Goal: Check status

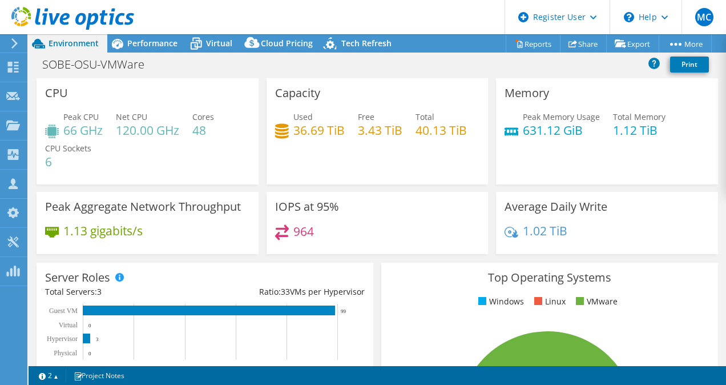
select select "USD"
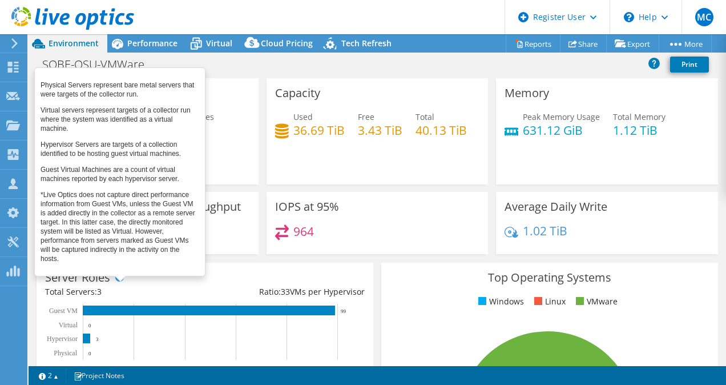
click at [118, 273] on span at bounding box center [119, 277] width 8 height 8
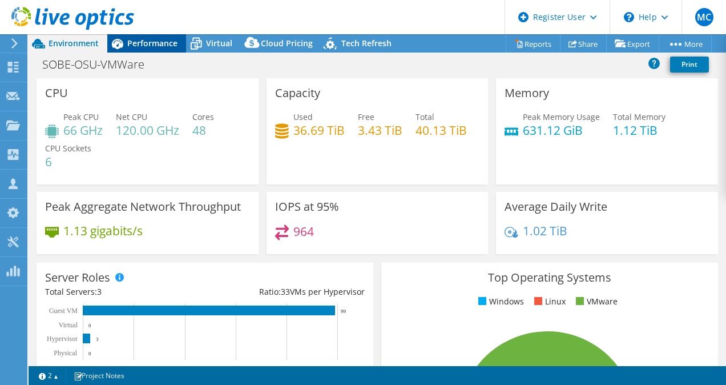
click at [148, 41] on span "Performance" at bounding box center [152, 43] width 50 height 11
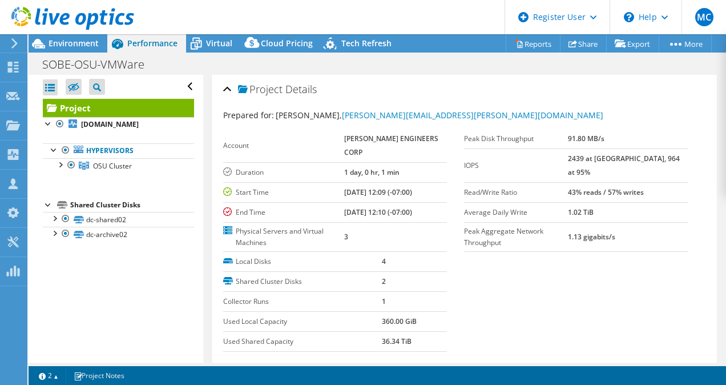
click at [575, 265] on section "Prepared for: [PERSON_NAME], [PERSON_NAME][EMAIL_ADDRESS][PERSON_NAME][DOMAIN_N…" at bounding box center [464, 246] width 483 height 274
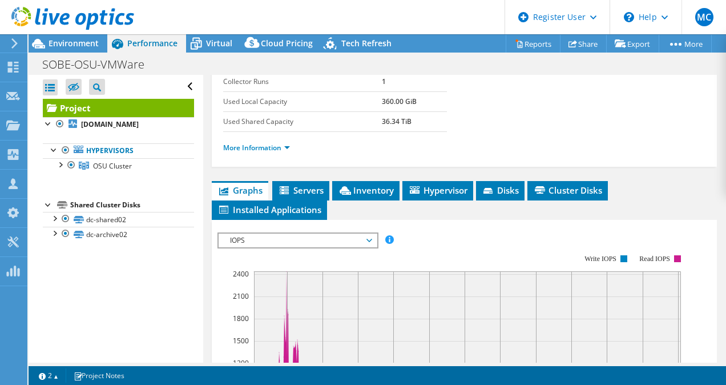
scroll to position [230, 0]
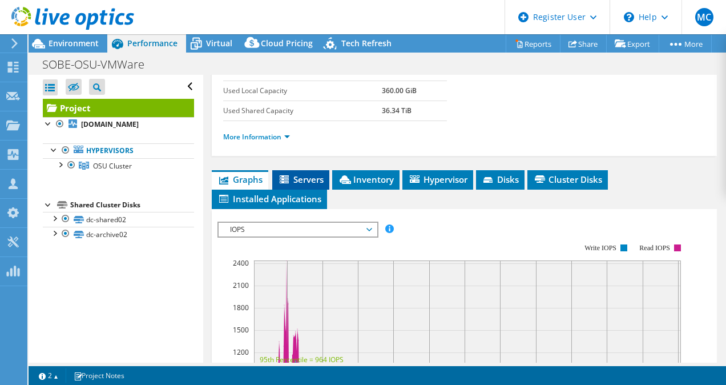
click at [297, 173] on span "Servers" at bounding box center [301, 178] width 46 height 11
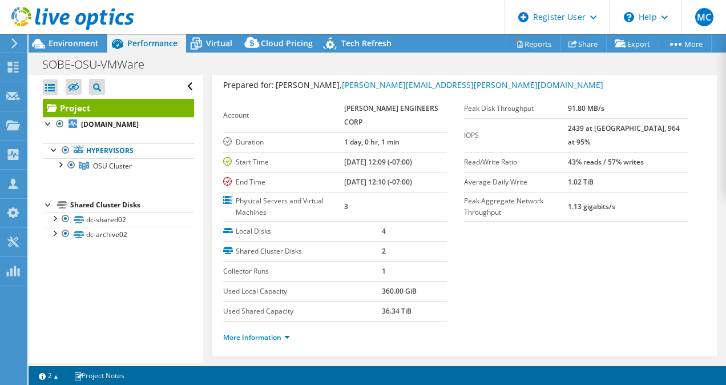
scroll to position [0, 0]
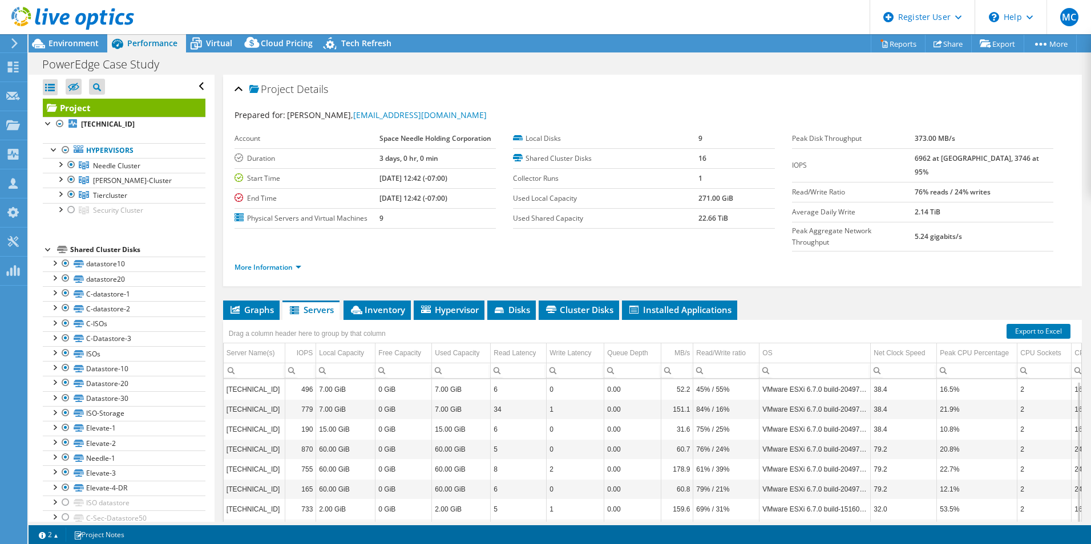
select select "USD"
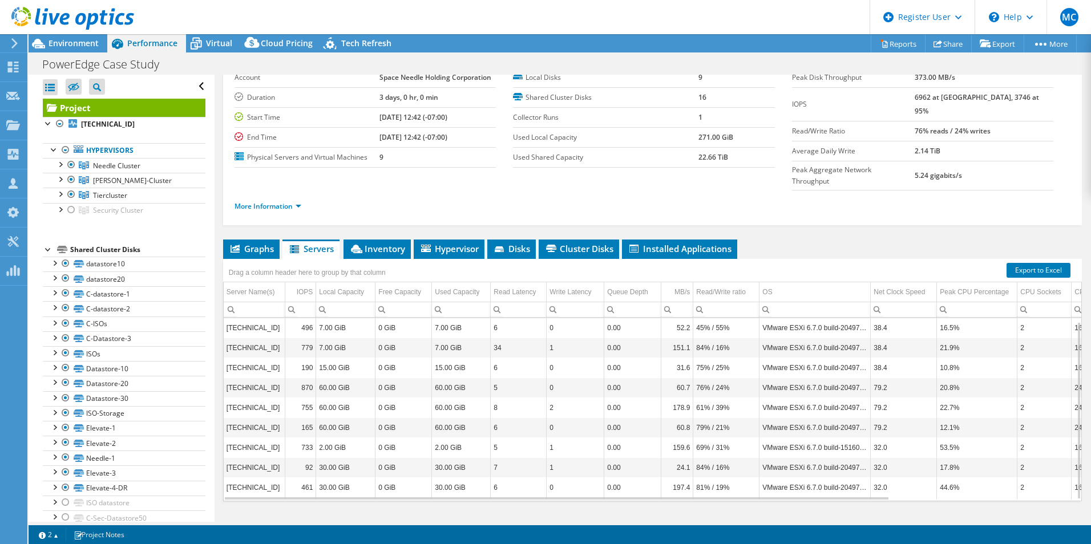
scroll to position [5, 0]
